Goal: Transaction & Acquisition: Purchase product/service

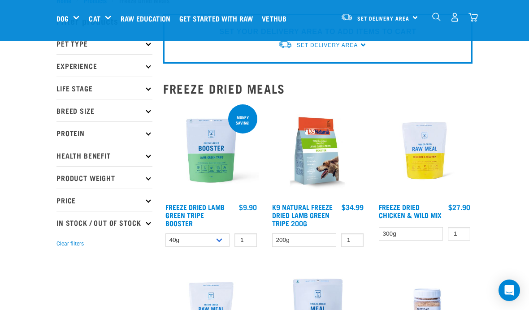
scroll to position [31, 0]
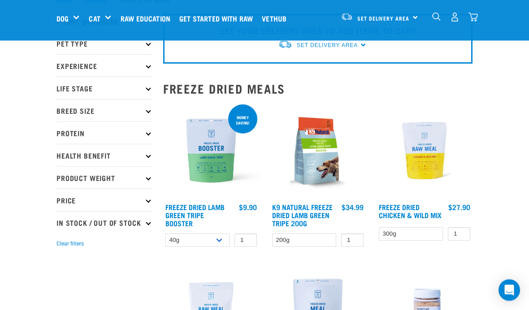
click at [59, 43] on p "Pet Type" at bounding box center [104, 43] width 96 height 22
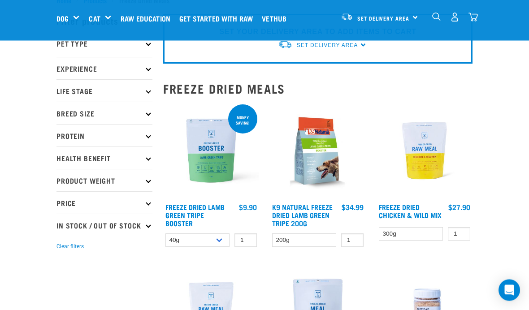
scroll to position [31, 0]
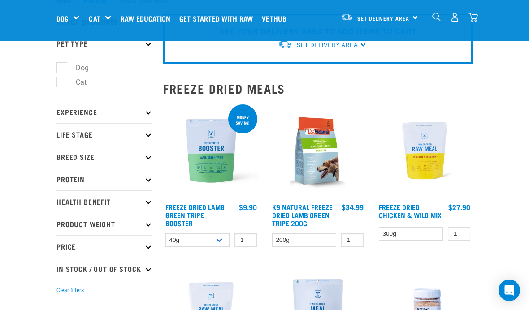
click at [61, 81] on label "Cat" at bounding box center [75, 82] width 29 height 11
click at [58, 81] on input "Cat" at bounding box center [59, 81] width 6 height 6
checkbox input "true"
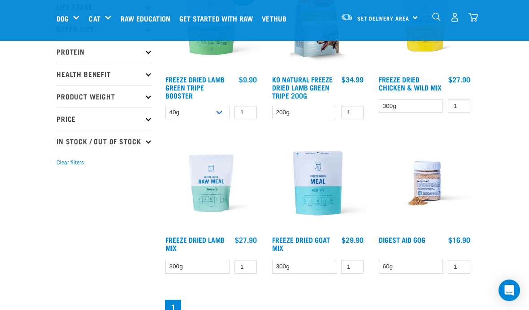
scroll to position [158, 0]
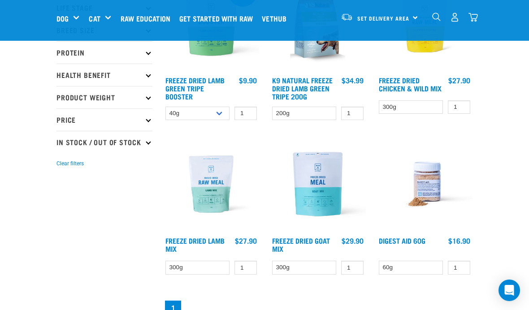
click at [400, 88] on link "Freeze Dried Chicken & Wild Mix" at bounding box center [410, 84] width 63 height 12
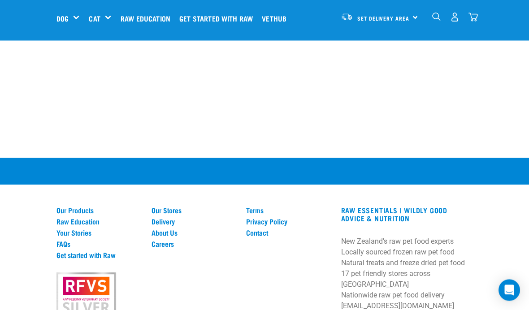
scroll to position [1000, 0]
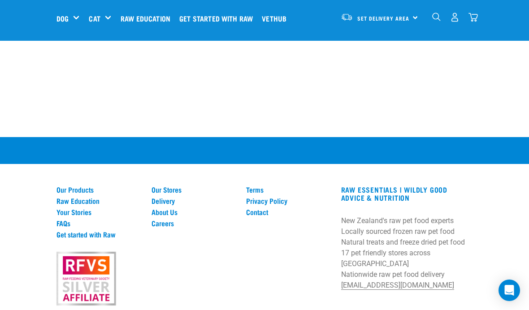
click at [154, 197] on link "Delivery" at bounding box center [194, 201] width 84 height 8
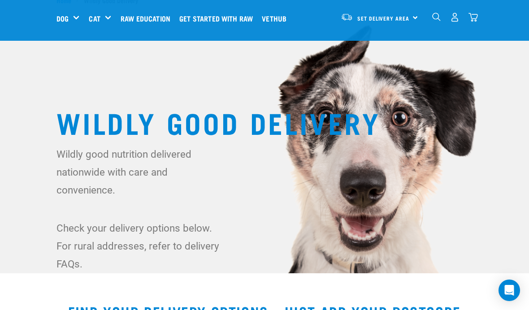
scroll to position [33, 0]
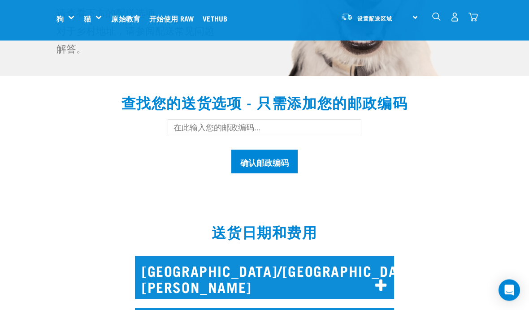
click at [338, 134] on input "text" at bounding box center [265, 128] width 194 height 17
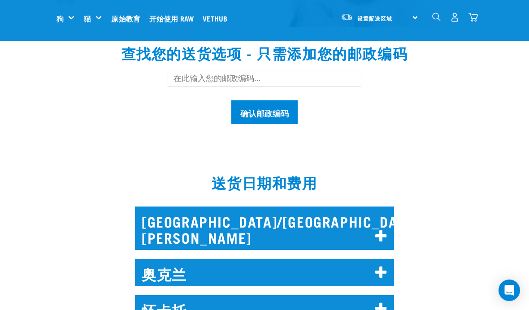
scroll to position [277, 0]
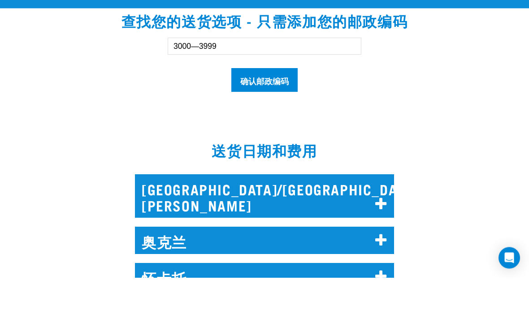
type input "3000—3999"
click at [251, 101] on input "确认邮政编码" at bounding box center [264, 113] width 66 height 24
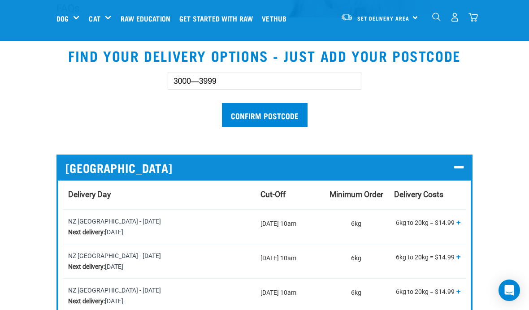
scroll to position [288, 0]
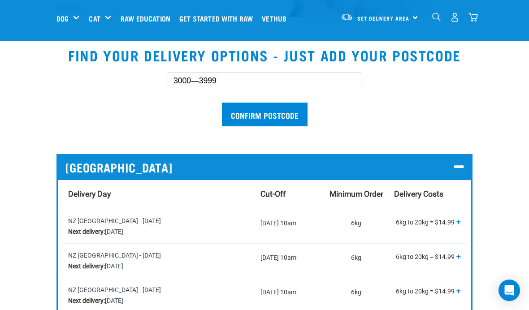
click at [442, 221] on p "6kg to 20kg = $14.99 20kg to 40kg = $29.99 Over 40kg = $44.99 + -" at bounding box center [427, 224] width 67 height 16
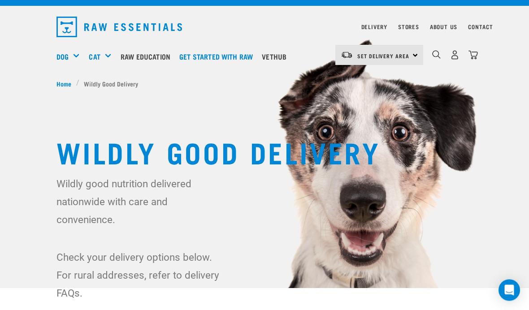
scroll to position [0, 0]
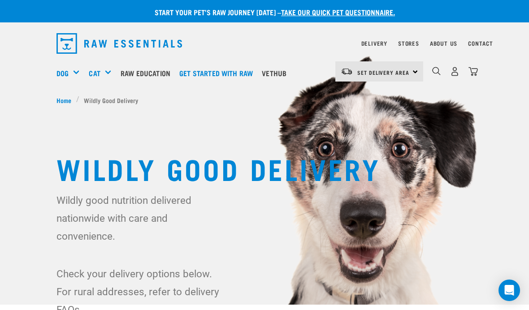
click at [409, 45] on link "Stores" at bounding box center [408, 43] width 21 height 3
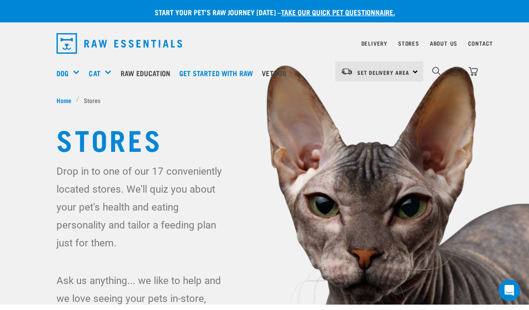
click at [0, 0] on div "Shop All Dog" at bounding box center [0, 0] width 0 height 0
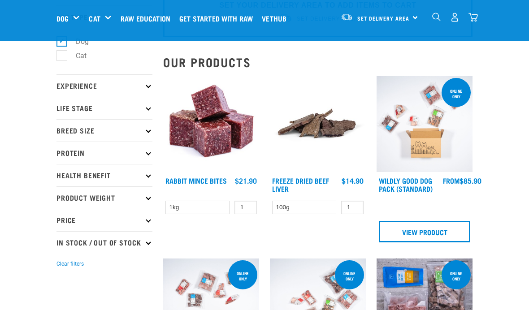
scroll to position [59, 0]
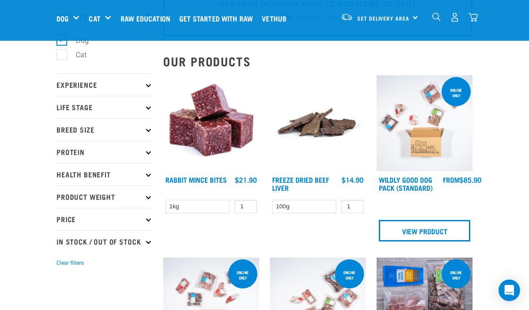
click at [133, 85] on p "Experience" at bounding box center [104, 85] width 96 height 22
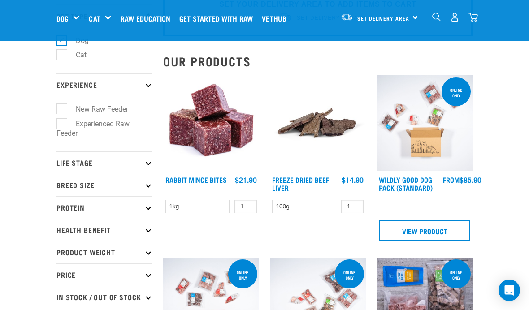
click at [142, 162] on p "Life Stage" at bounding box center [104, 163] width 96 height 22
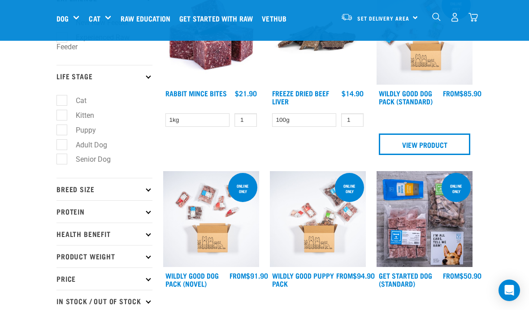
scroll to position [149, 0]
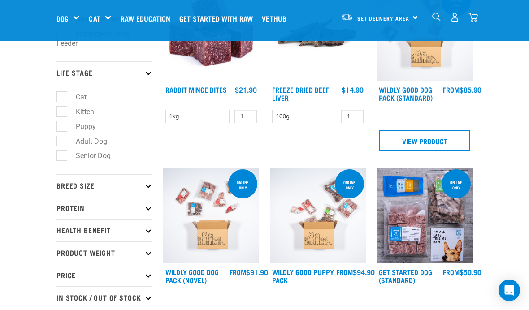
click at [138, 188] on p "Breed Size" at bounding box center [104, 185] width 96 height 22
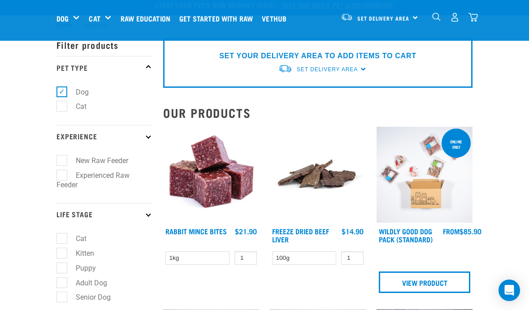
scroll to position [0, 0]
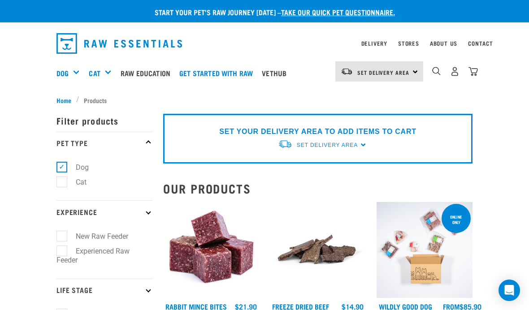
click at [440, 68] on img "dropdown navigation" at bounding box center [436, 71] width 9 height 9
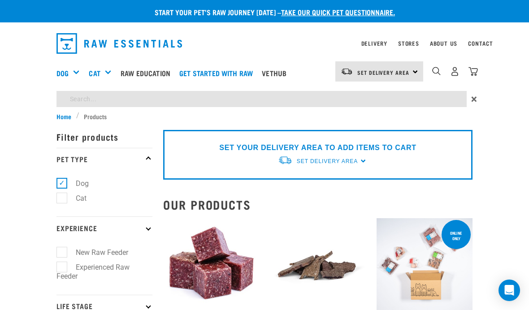
click at [440, 67] on div "dropdown navigation" at bounding box center [436, 71] width 9 height 9
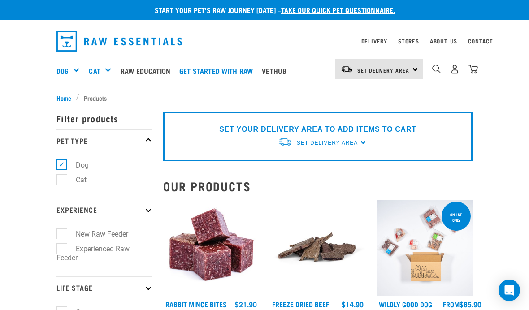
scroll to position [10, 0]
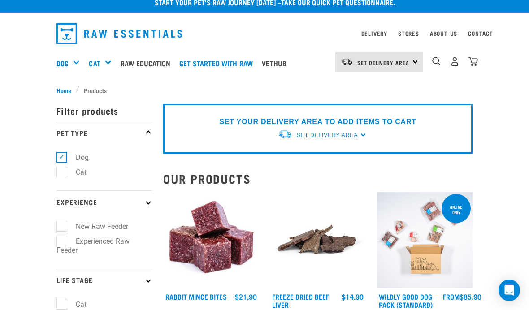
click at [437, 64] on img "dropdown navigation" at bounding box center [436, 61] width 9 height 9
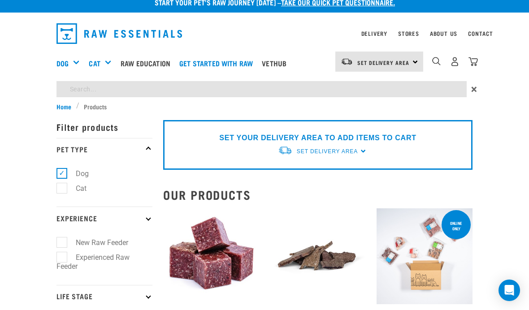
click at [403, 90] on input "search" at bounding box center [261, 89] width 410 height 16
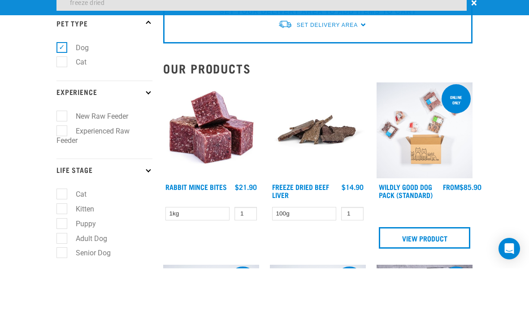
type input "freeze dried"
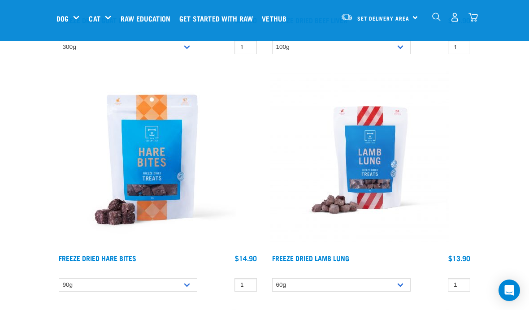
scroll to position [303, 0]
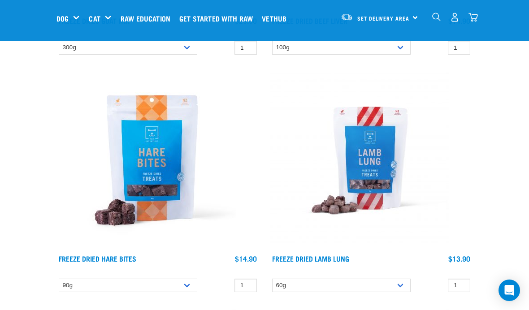
click at [118, 136] on img at bounding box center [145, 160] width 179 height 179
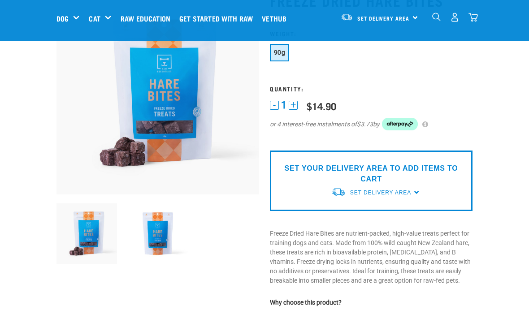
scroll to position [74, 0]
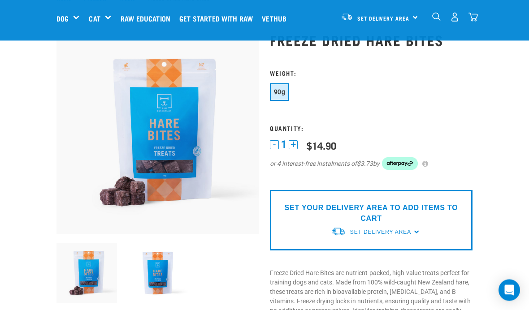
click at [295, 145] on button "+" at bounding box center [293, 145] width 9 height 9
click at [296, 143] on button "+" at bounding box center [293, 144] width 9 height 9
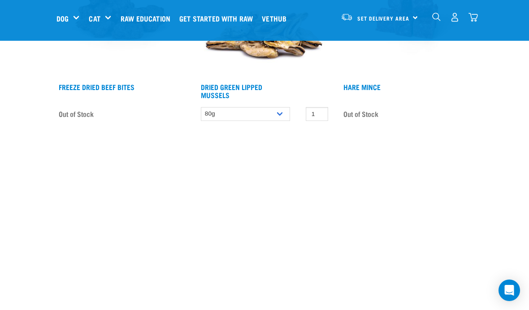
scroll to position [723, 0]
